Goal: Task Accomplishment & Management: Use online tool/utility

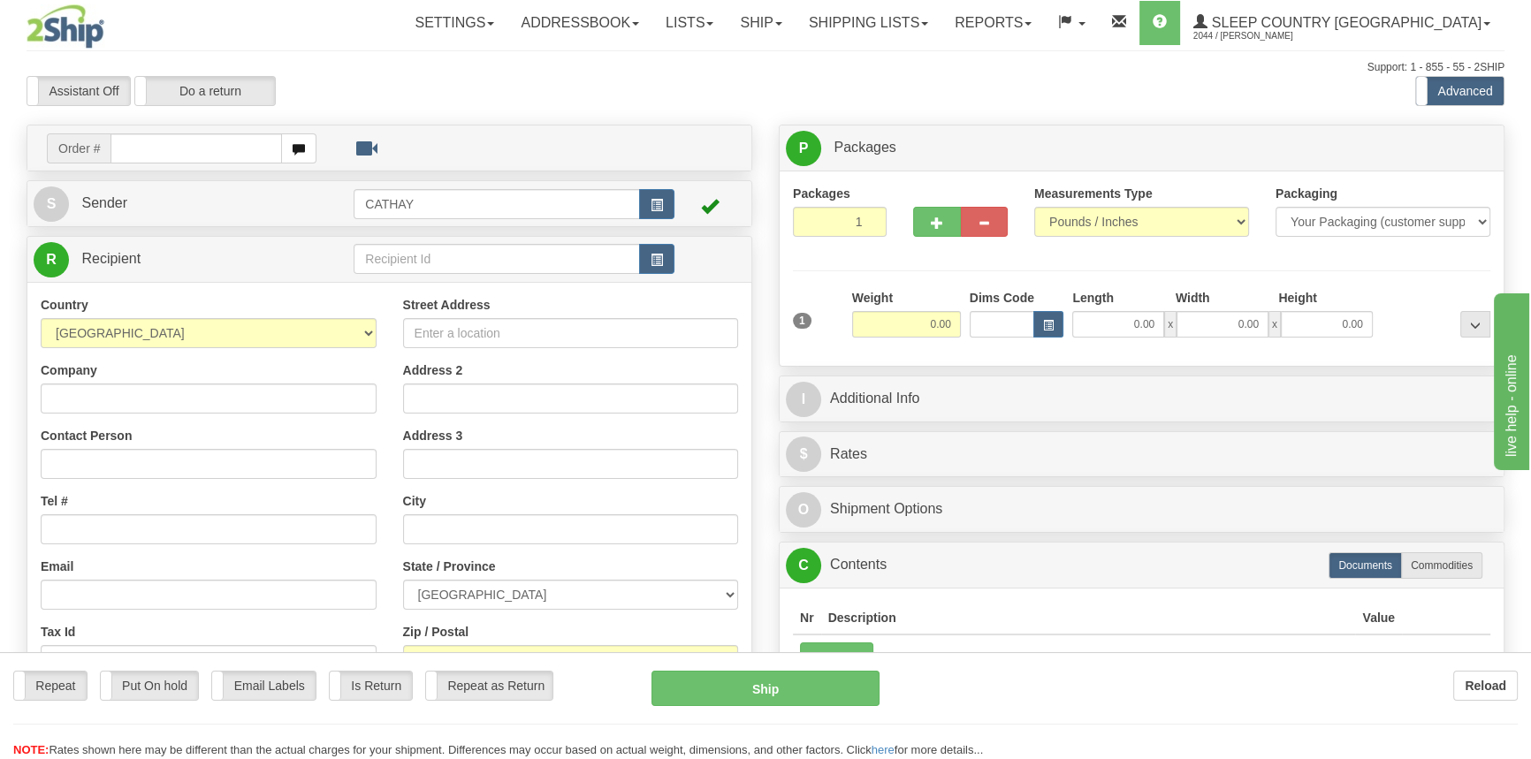
click at [979, 23] on div "Toggle navigation Settings Shipping Preferences Fields Preferences New" at bounding box center [765, 497] width 1531 height 995
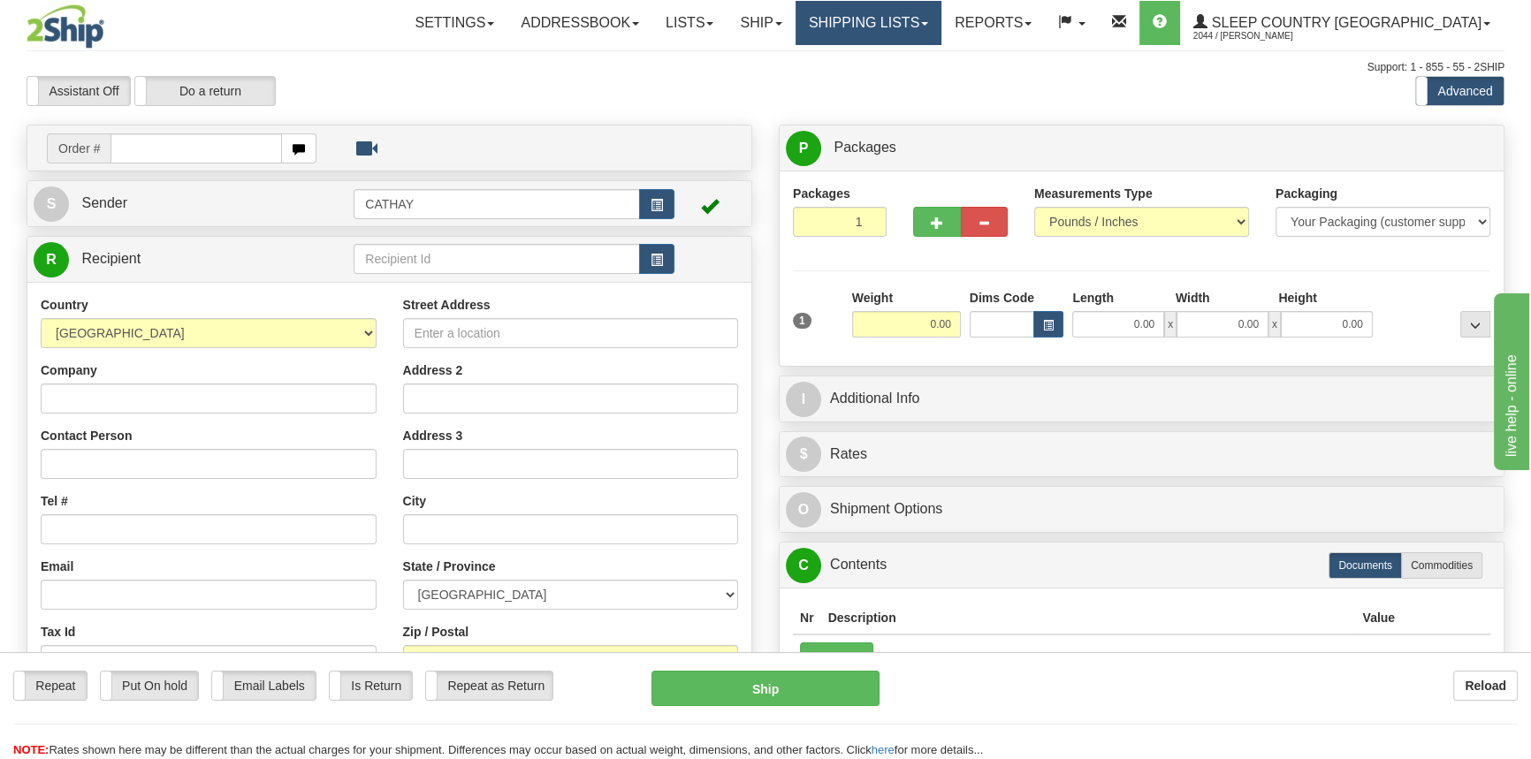
click at [937, 37] on link "Shipping lists" at bounding box center [869, 23] width 146 height 44
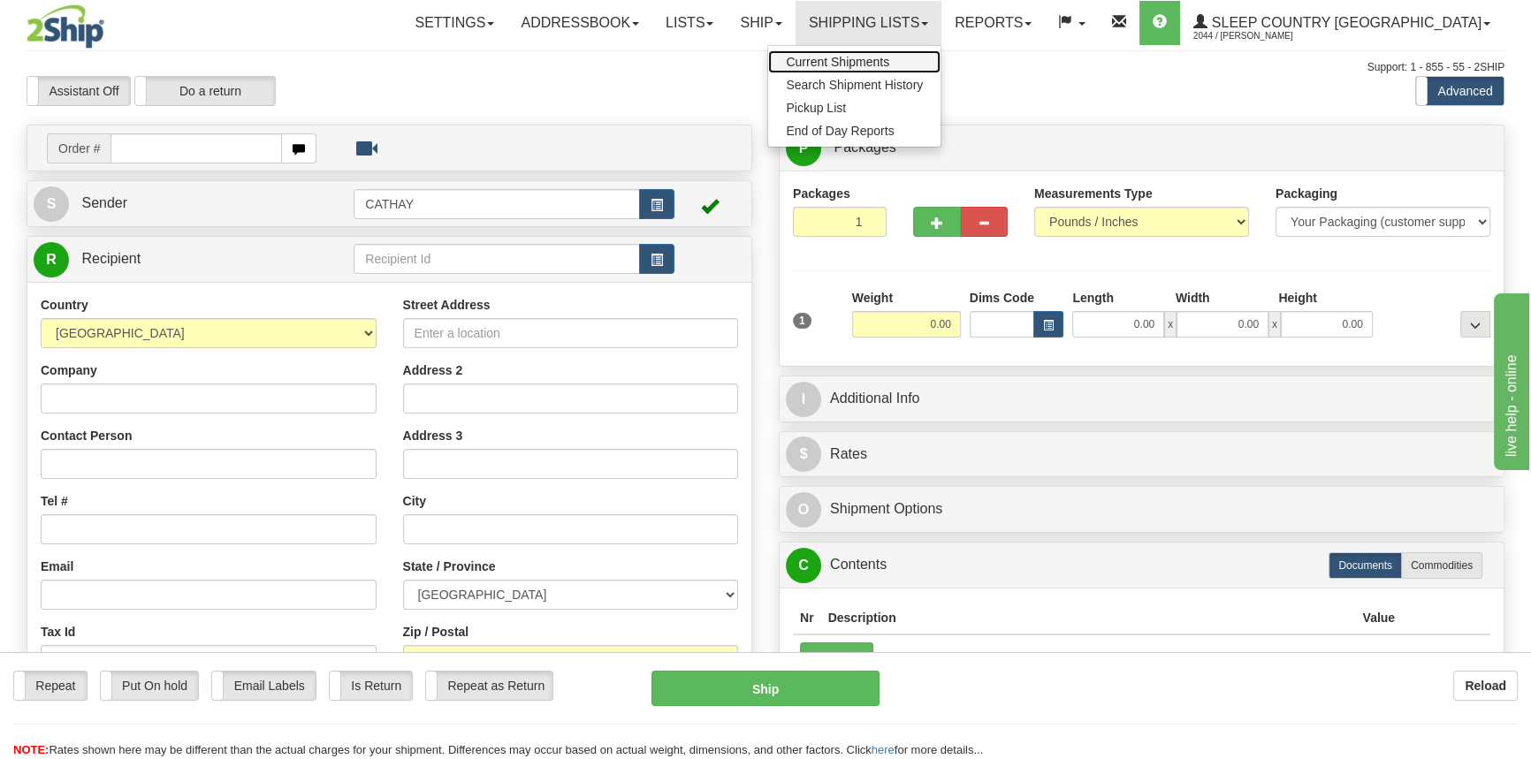
click at [889, 65] on span "Current Shipments" at bounding box center [837, 62] width 103 height 14
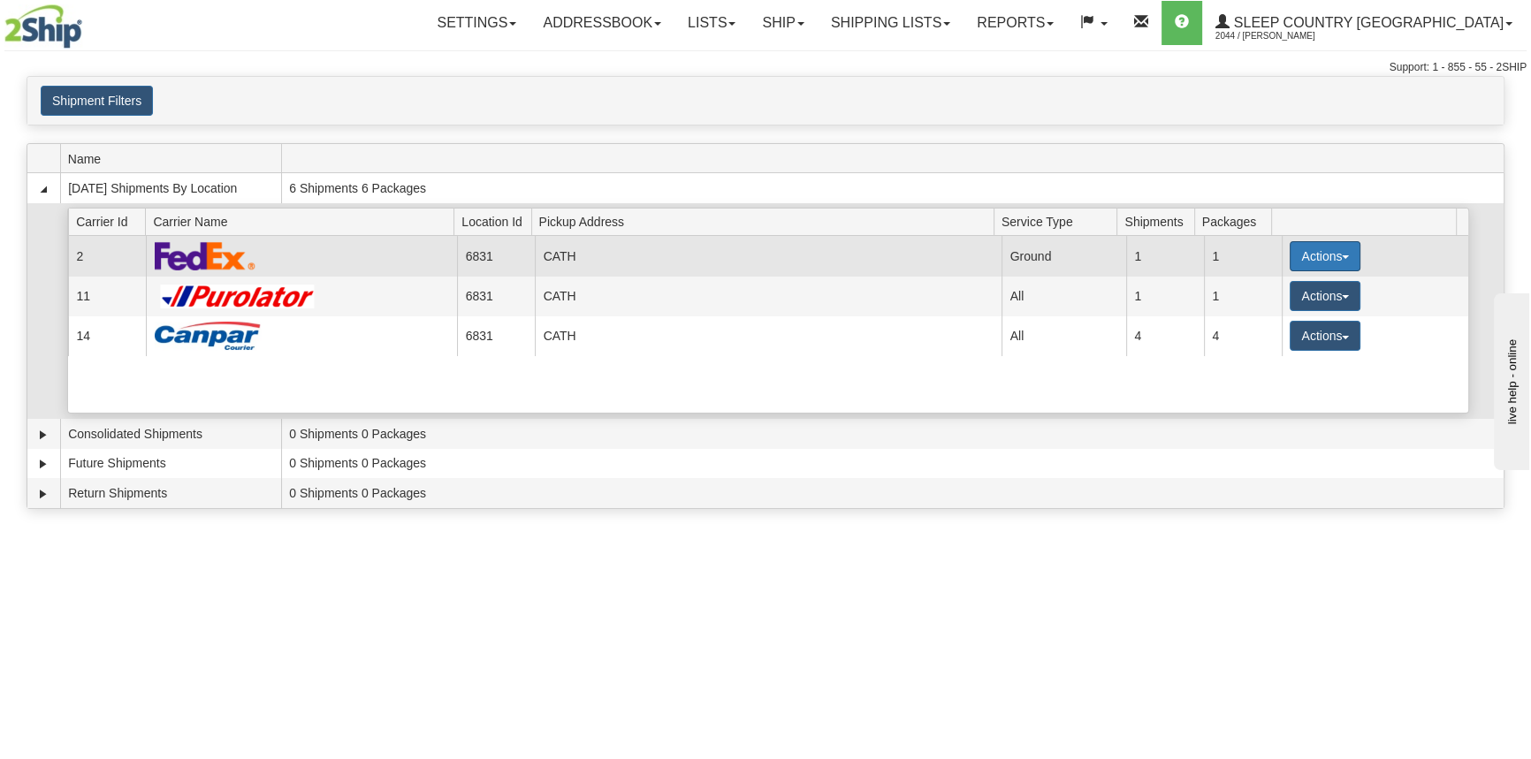
click at [1291, 258] on button "Actions" at bounding box center [1325, 256] width 71 height 30
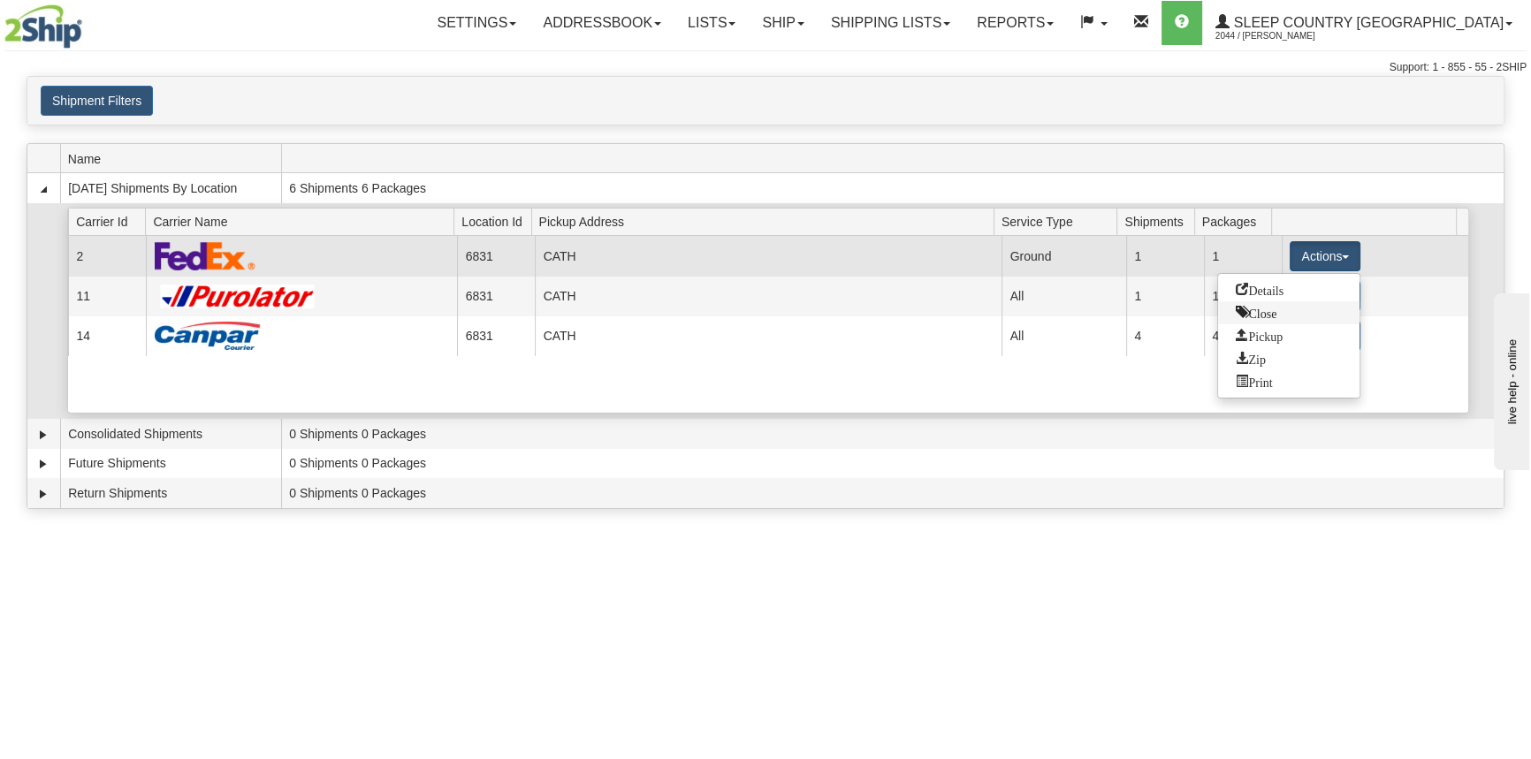
click at [1269, 306] on span "Close" at bounding box center [1256, 312] width 41 height 12
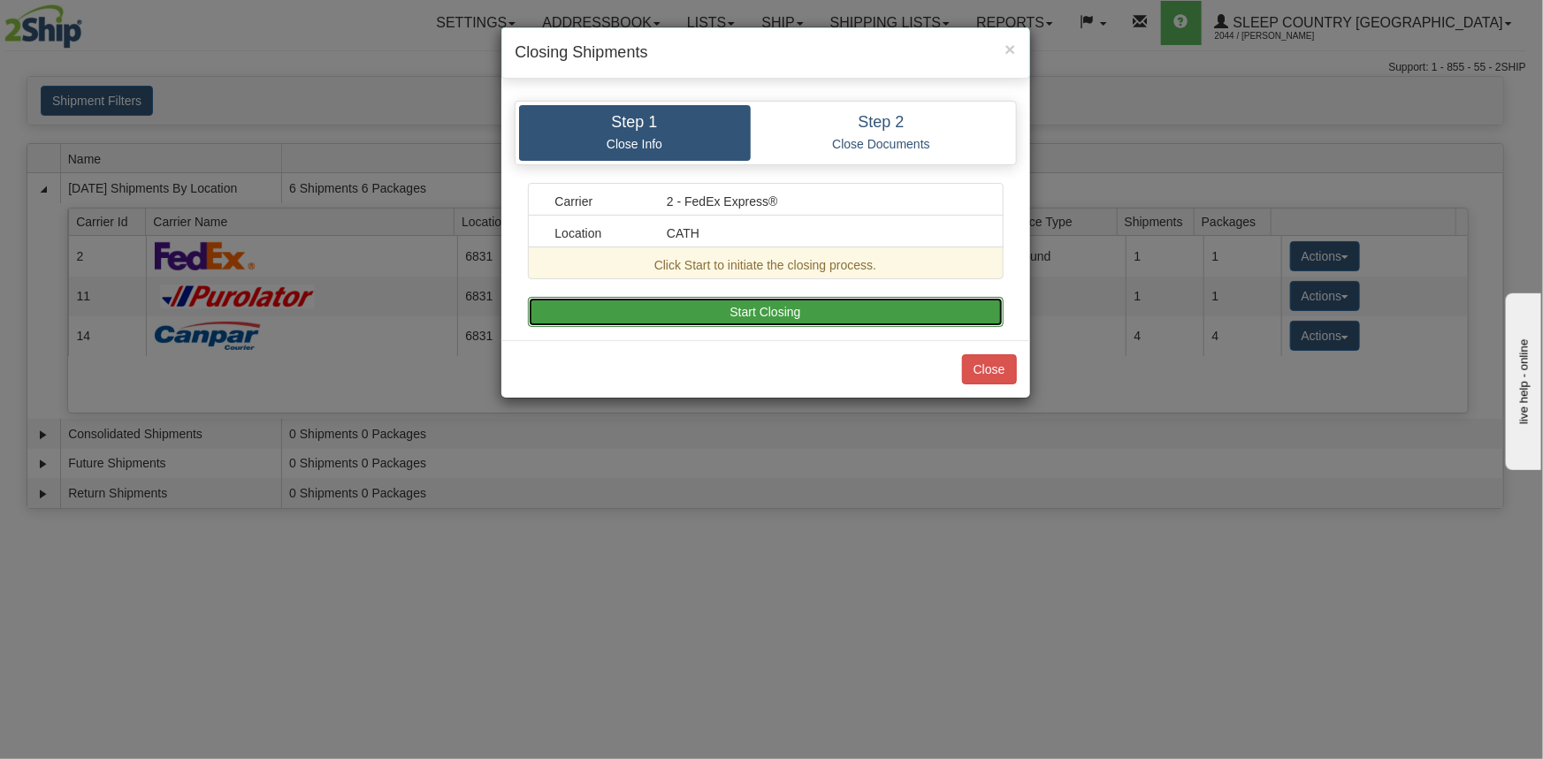
click at [918, 301] on button "Start Closing" at bounding box center [766, 312] width 476 height 30
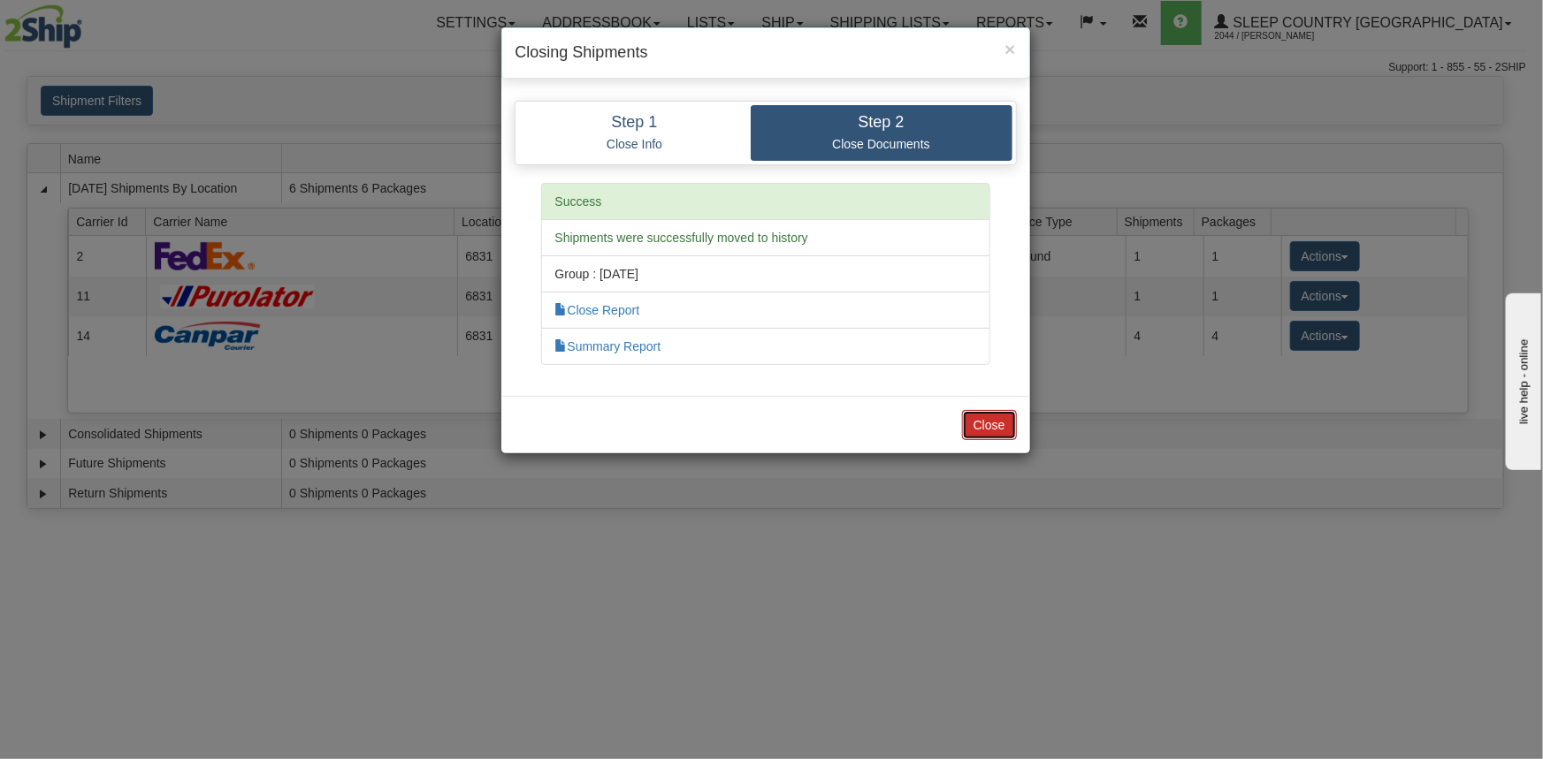
click at [995, 417] on button "Close" at bounding box center [989, 425] width 55 height 30
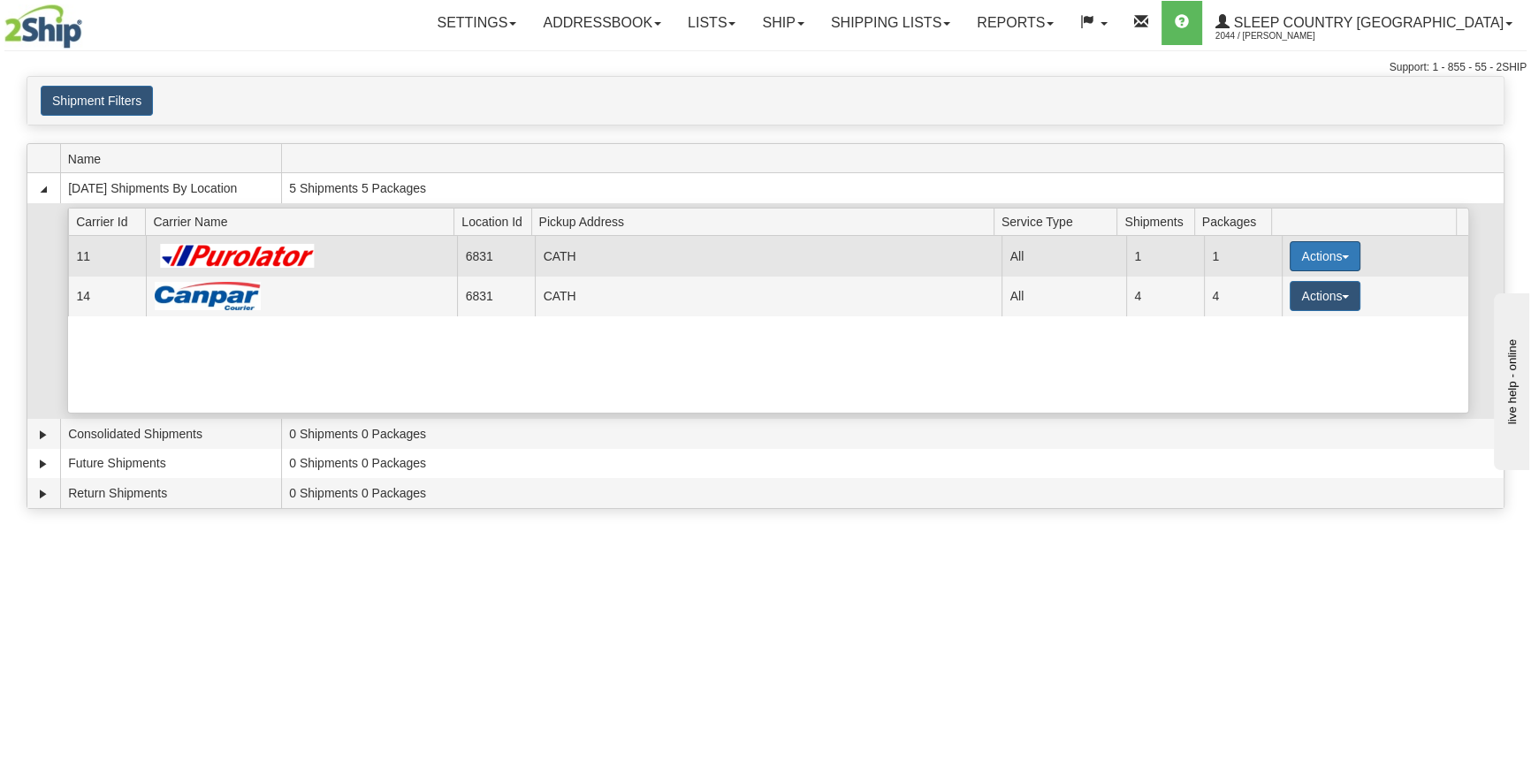
click at [1308, 257] on button "Actions" at bounding box center [1325, 256] width 71 height 30
click at [1259, 310] on span "Close" at bounding box center [1256, 312] width 41 height 12
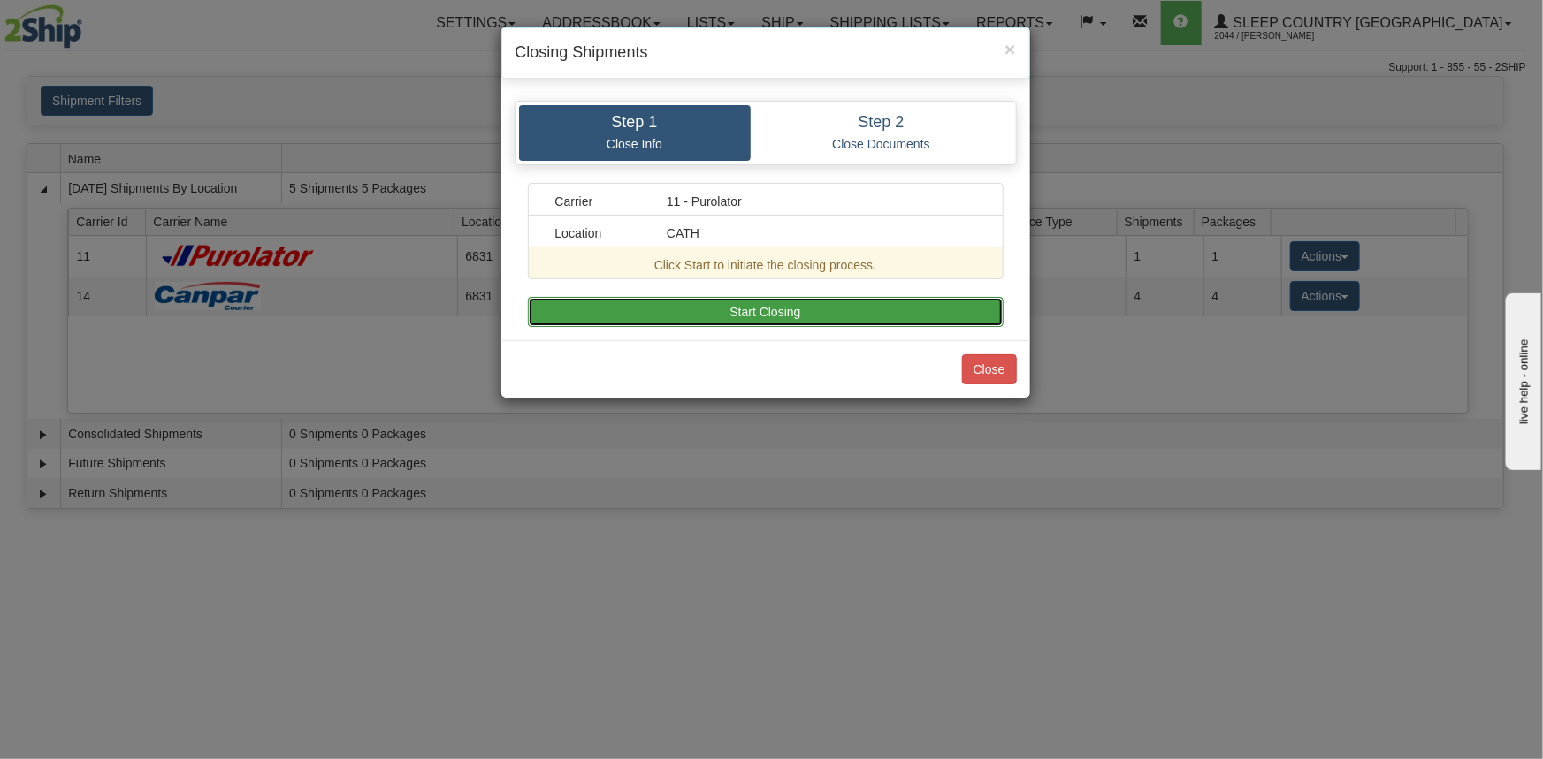
click at [905, 301] on button "Start Closing" at bounding box center [766, 312] width 476 height 30
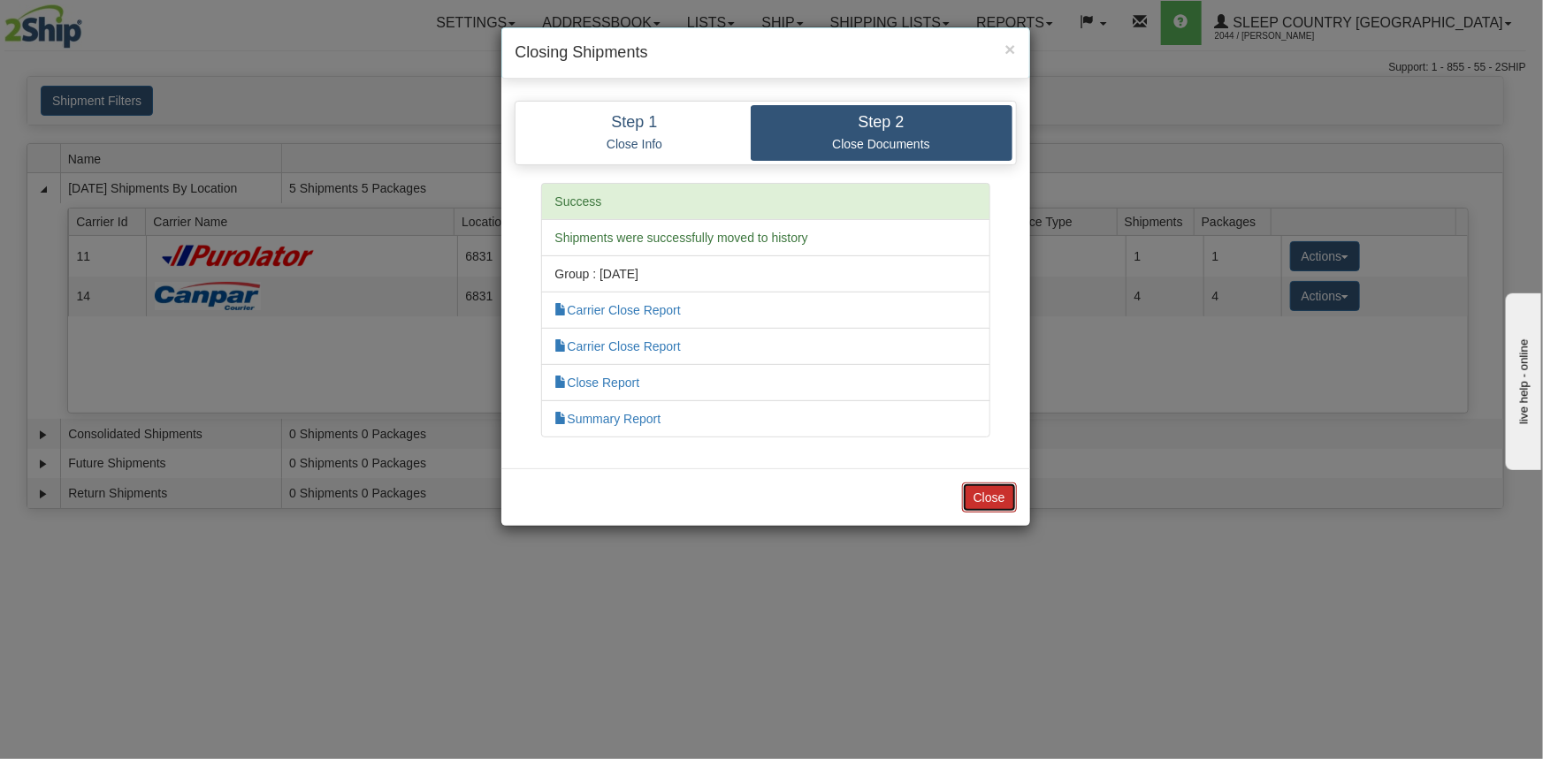
click at [1003, 491] on button "Close" at bounding box center [989, 498] width 55 height 30
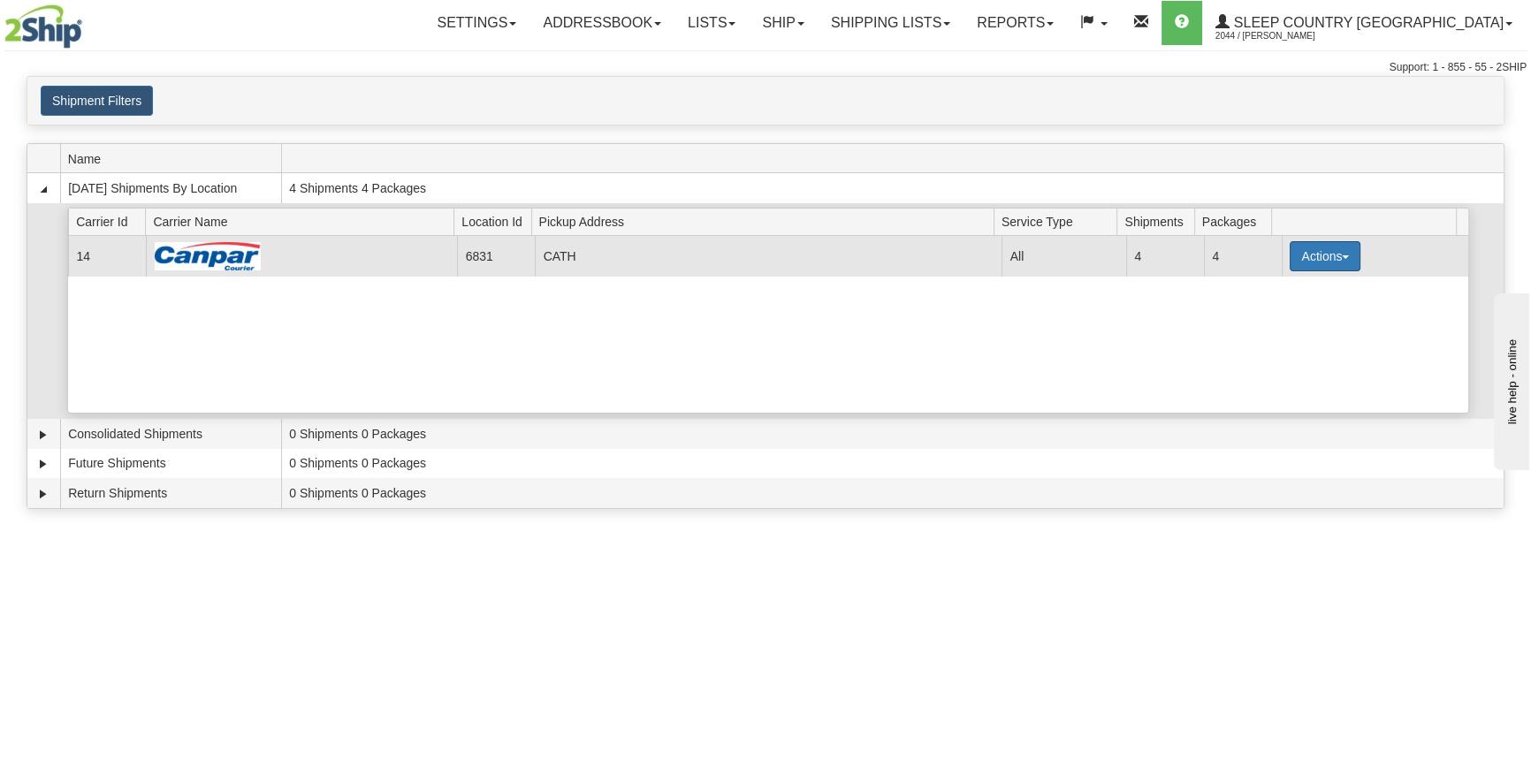
click at [1331, 254] on button "Actions" at bounding box center [1325, 256] width 71 height 30
click at [1300, 311] on link "Close" at bounding box center [1288, 312] width 141 height 23
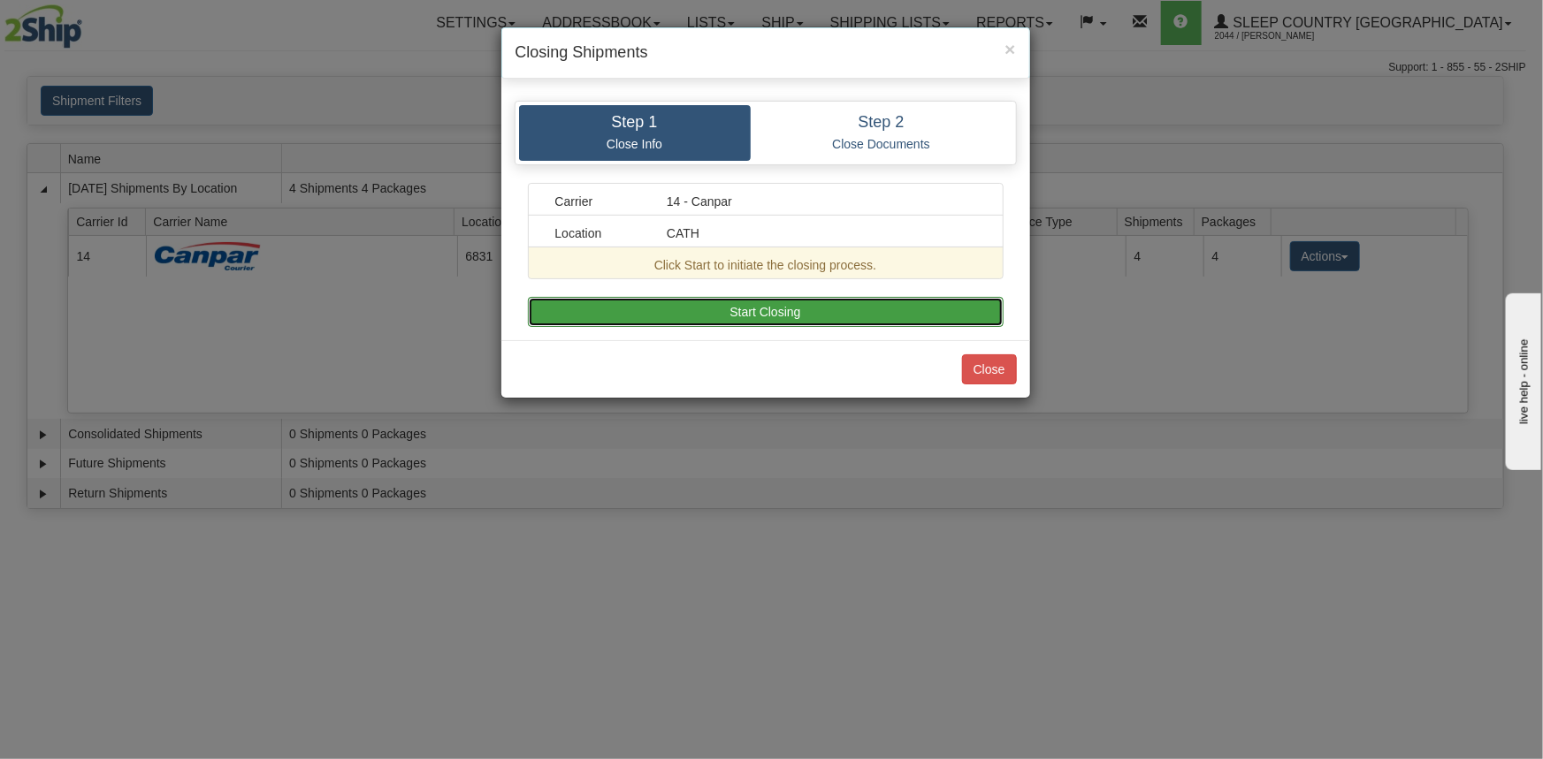
click at [809, 300] on button "Start Closing" at bounding box center [766, 312] width 476 height 30
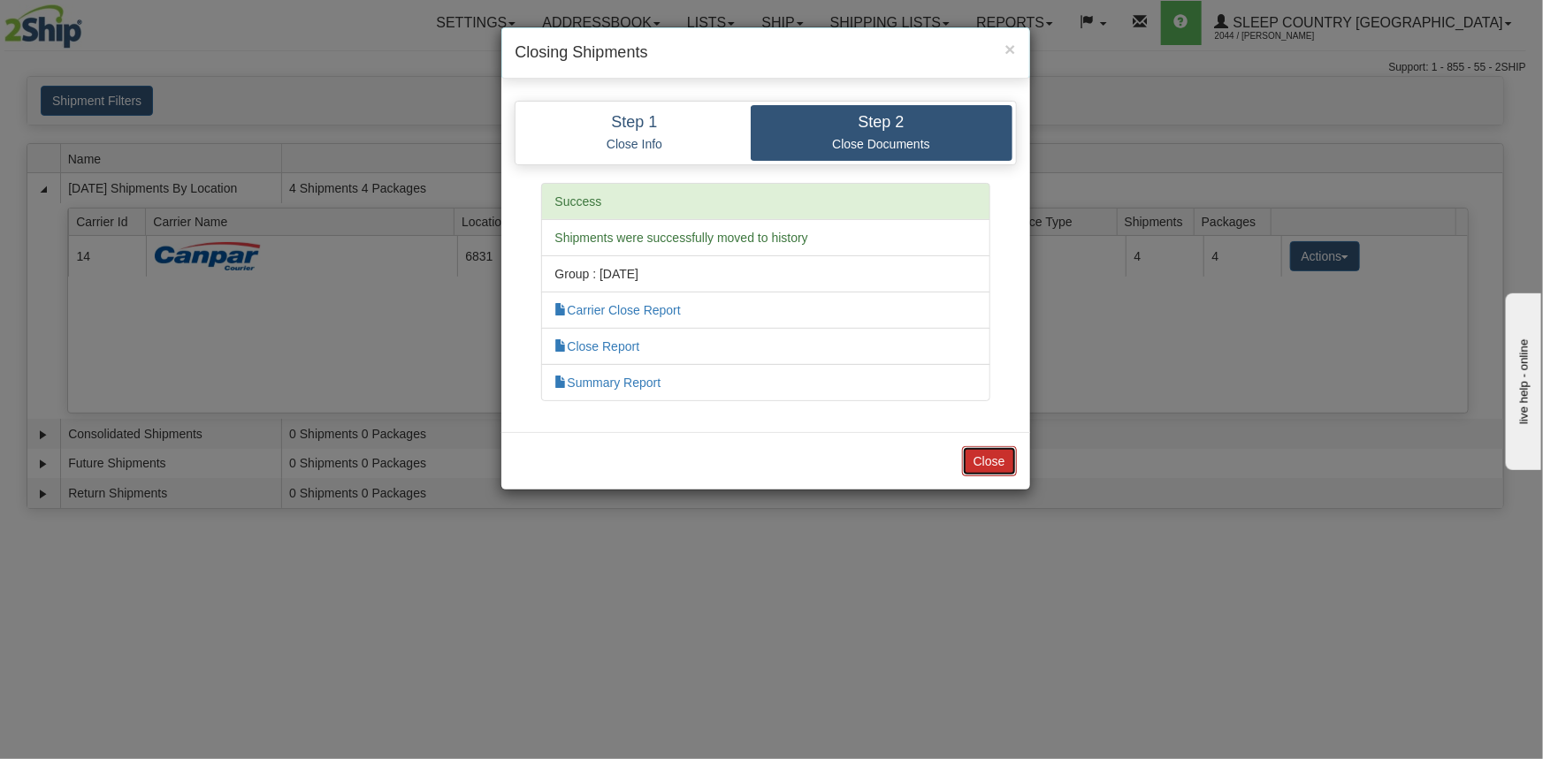
click at [1002, 453] on button "Close" at bounding box center [989, 461] width 55 height 30
